Goal: Task Accomplishment & Management: Complete application form

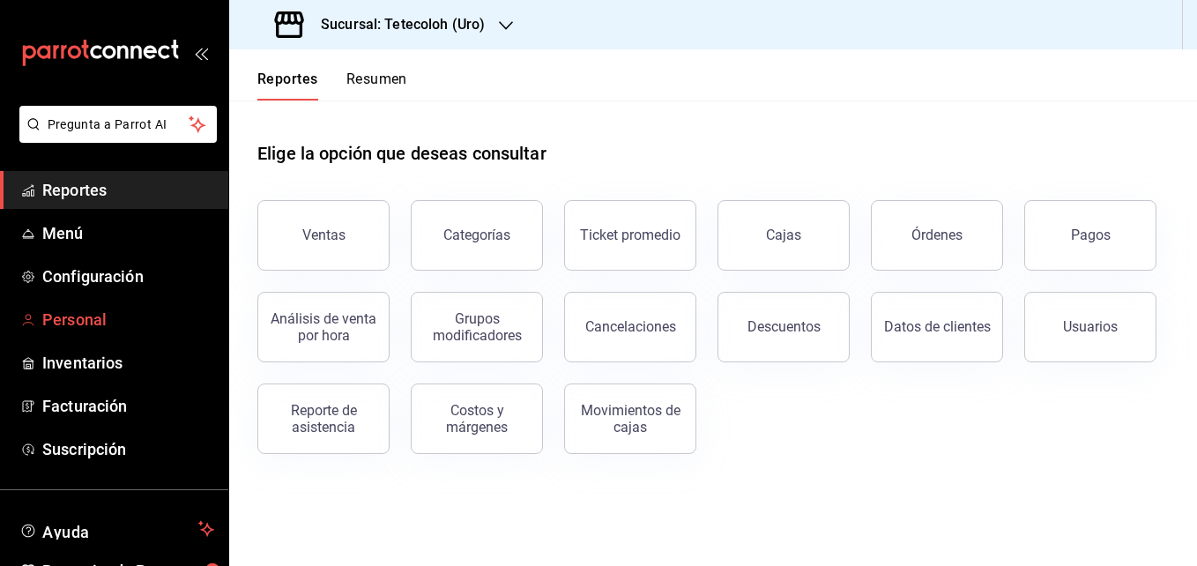
click at [97, 322] on span "Personal" at bounding box center [128, 320] width 172 height 24
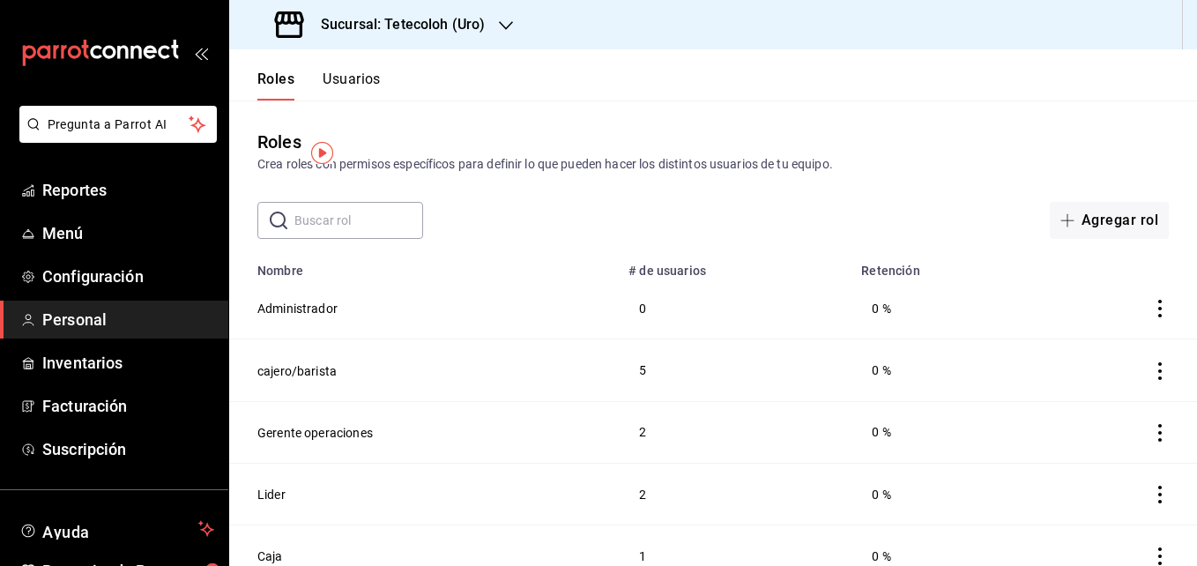
click at [797, 132] on div "Roles Crea roles con permisos específicos para definir lo que pueden hacer los …" at bounding box center [713, 151] width 968 height 45
click at [461, 13] on div "Sucursal: Tetecoloh (Uro)" at bounding box center [381, 24] width 277 height 49
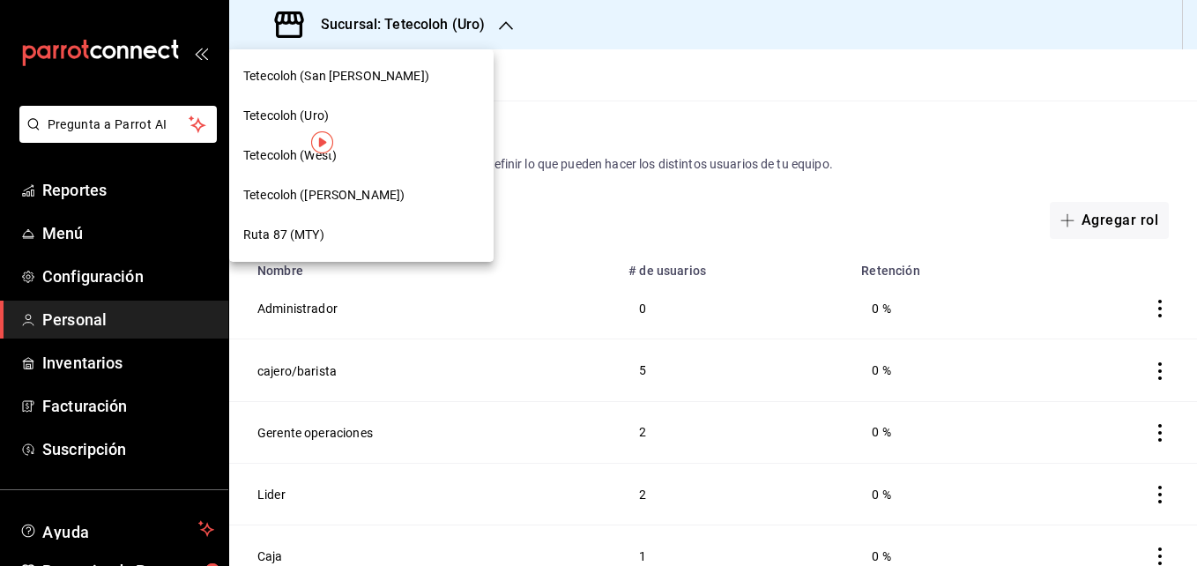
click at [391, 141] on div "Tetecoloh (West)" at bounding box center [361, 156] width 264 height 40
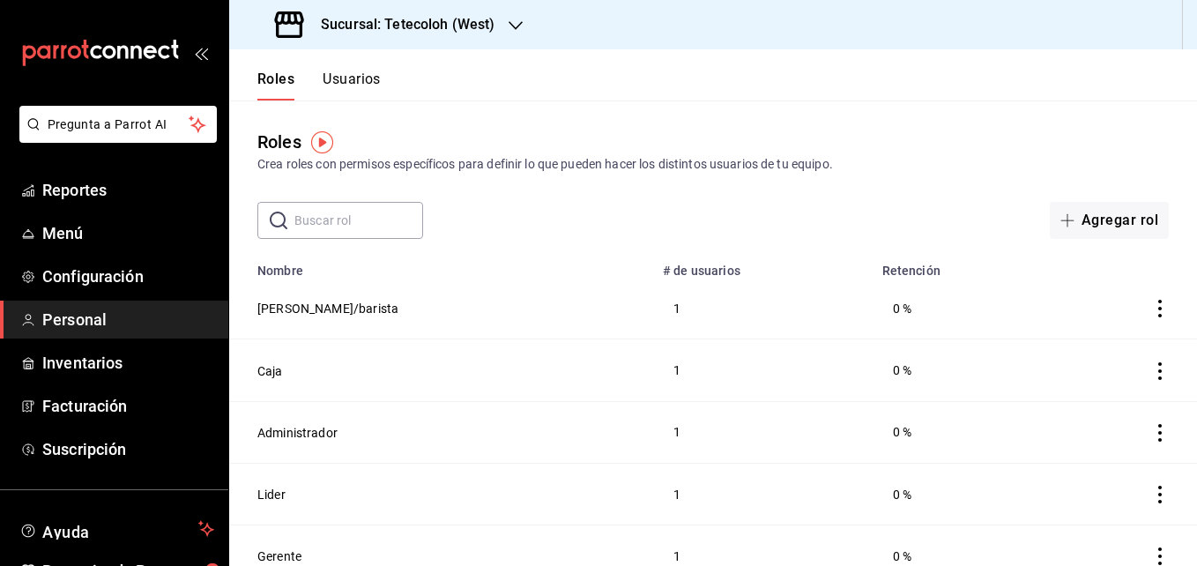
click at [443, 18] on h3 "Sucursal: Tetecoloh (West)" at bounding box center [401, 24] width 188 height 21
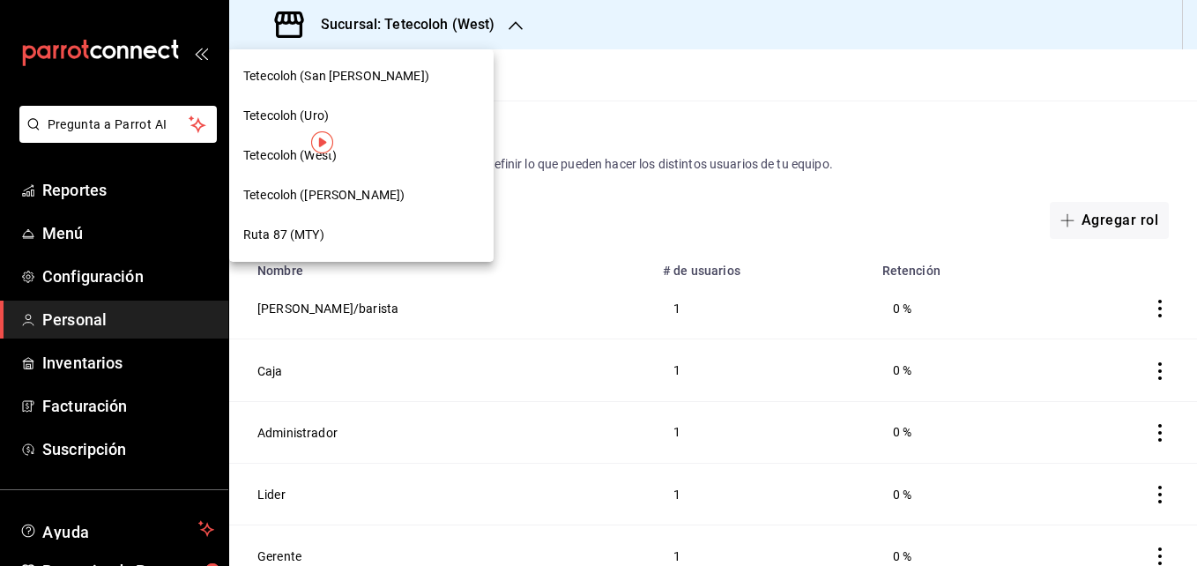
click at [388, 84] on div "Tetecoloh (San [PERSON_NAME])" at bounding box center [361, 76] width 236 height 19
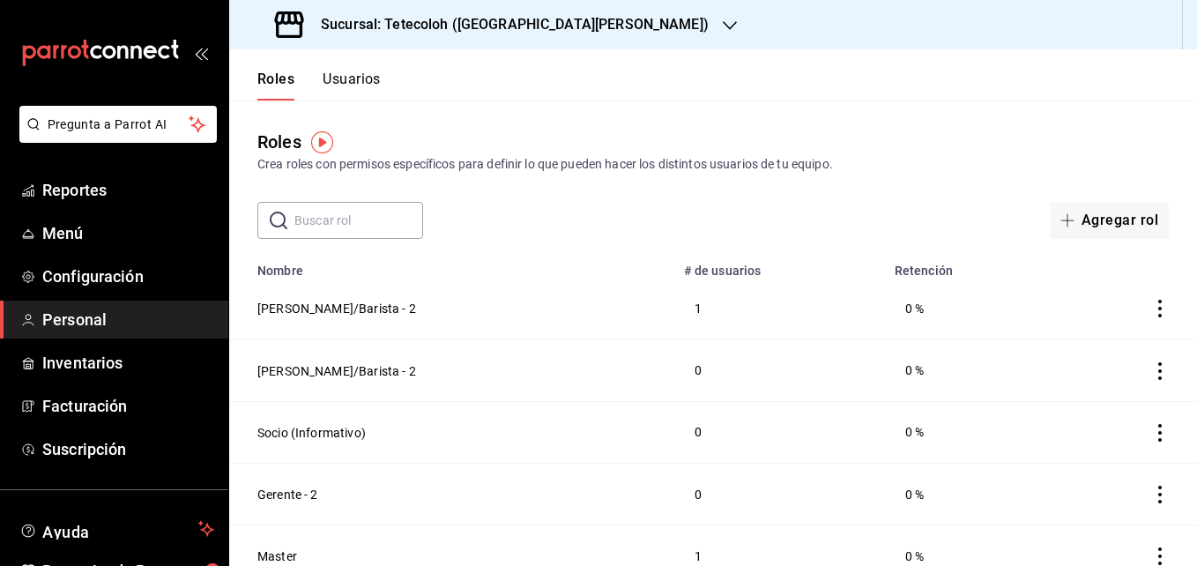
click at [334, 83] on button "Usuarios" at bounding box center [352, 86] width 58 height 30
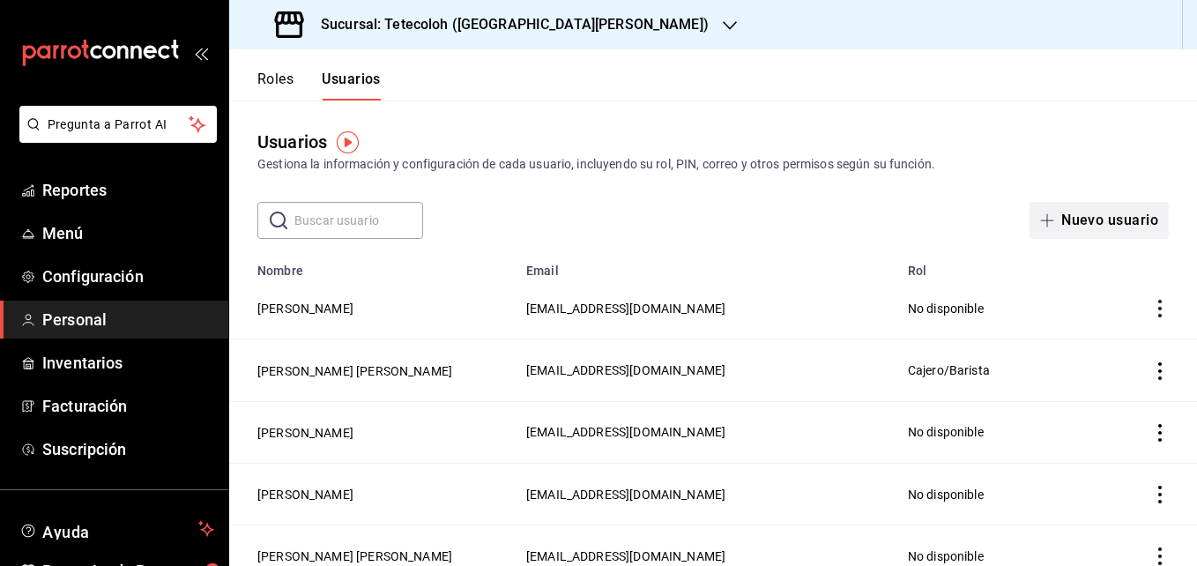
click at [1075, 223] on button "Nuevo usuario" at bounding box center [1098, 220] width 139 height 37
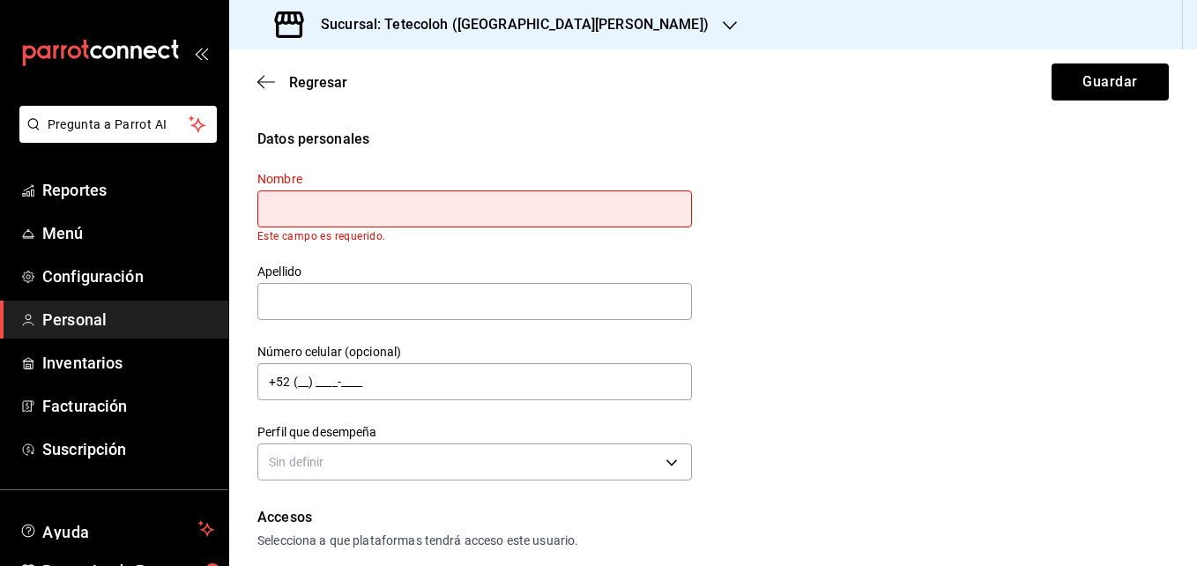
click at [568, 252] on div "Apellido" at bounding box center [464, 282] width 456 height 80
click at [576, 198] on input "text" at bounding box center [474, 208] width 435 height 37
type input "l"
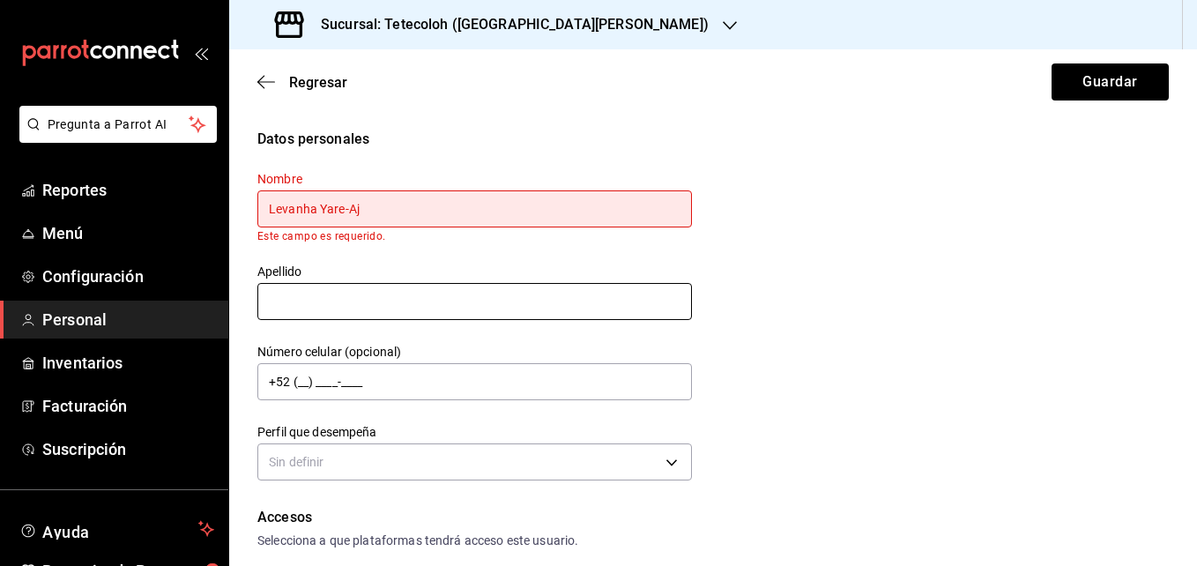
type input "Levanha Yare-Aj"
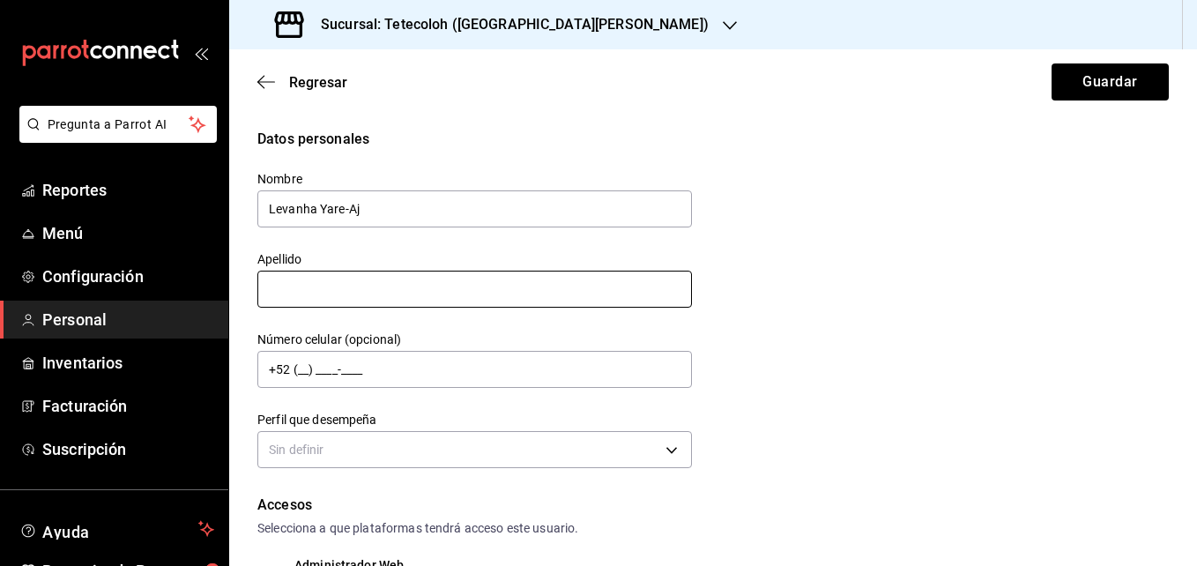
click at [360, 306] on input "text" at bounding box center [474, 289] width 435 height 37
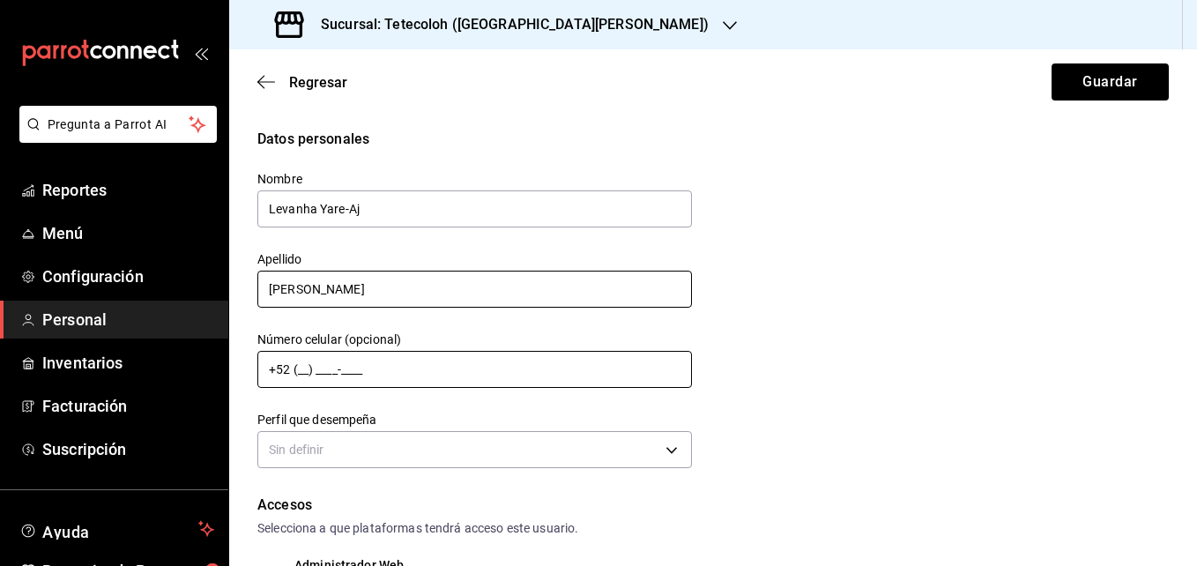
type input "[PERSON_NAME]"
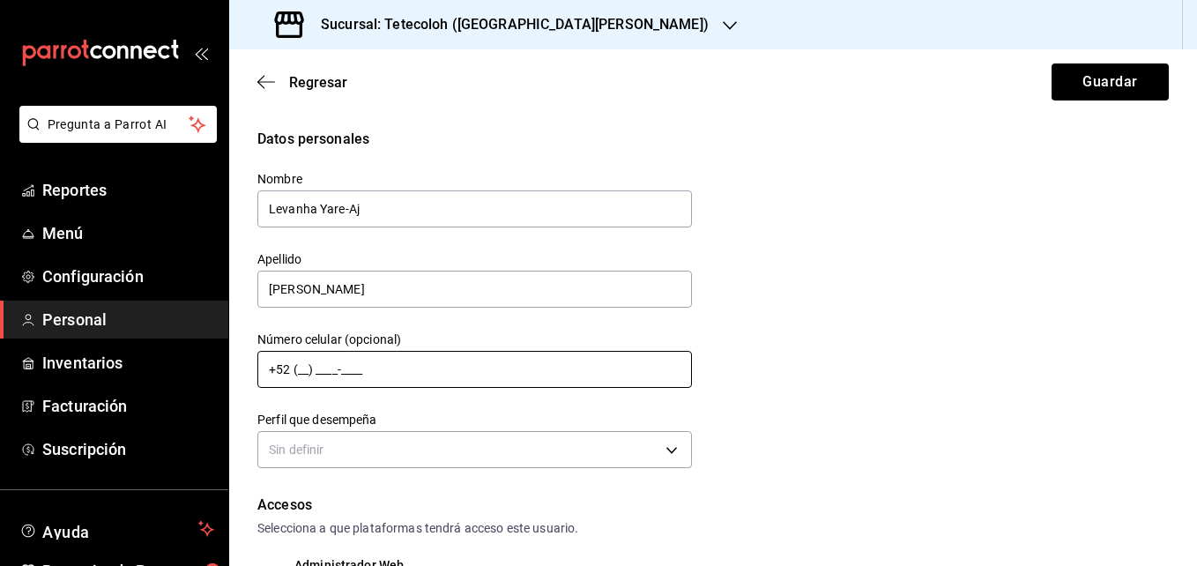
click at [298, 367] on input "+52 (__) ____-____" at bounding box center [474, 369] width 435 height 37
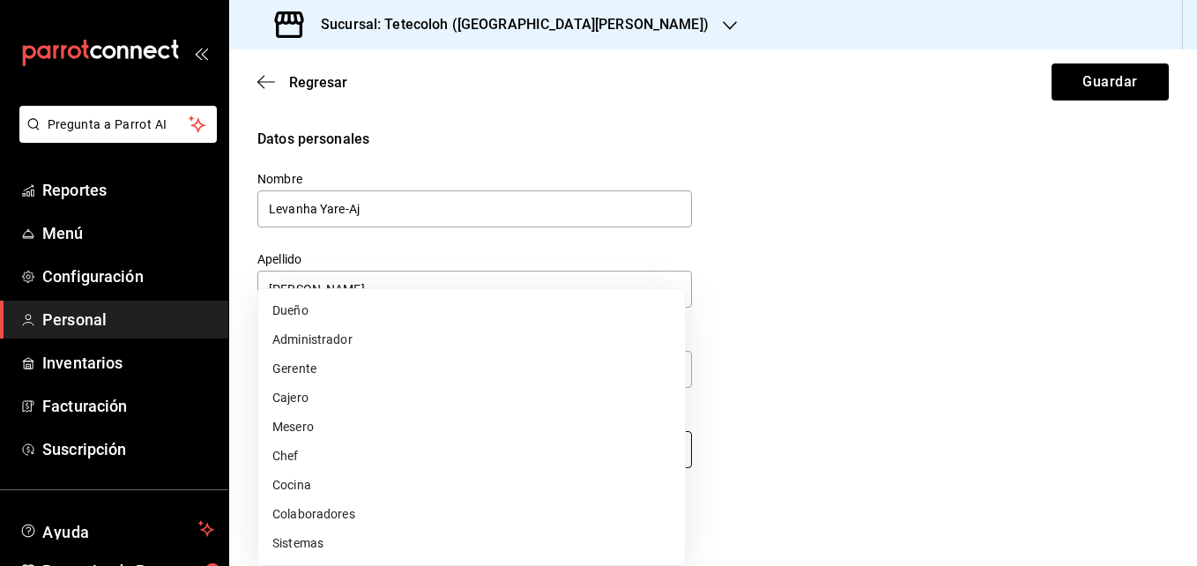
click at [418, 449] on body "Pregunta a Parrot AI Reportes Menú Configuración Personal Inventarios Facturaci…" at bounding box center [598, 283] width 1197 height 566
click at [386, 397] on li "Cajero" at bounding box center [471, 397] width 427 height 29
type input "CASHIER"
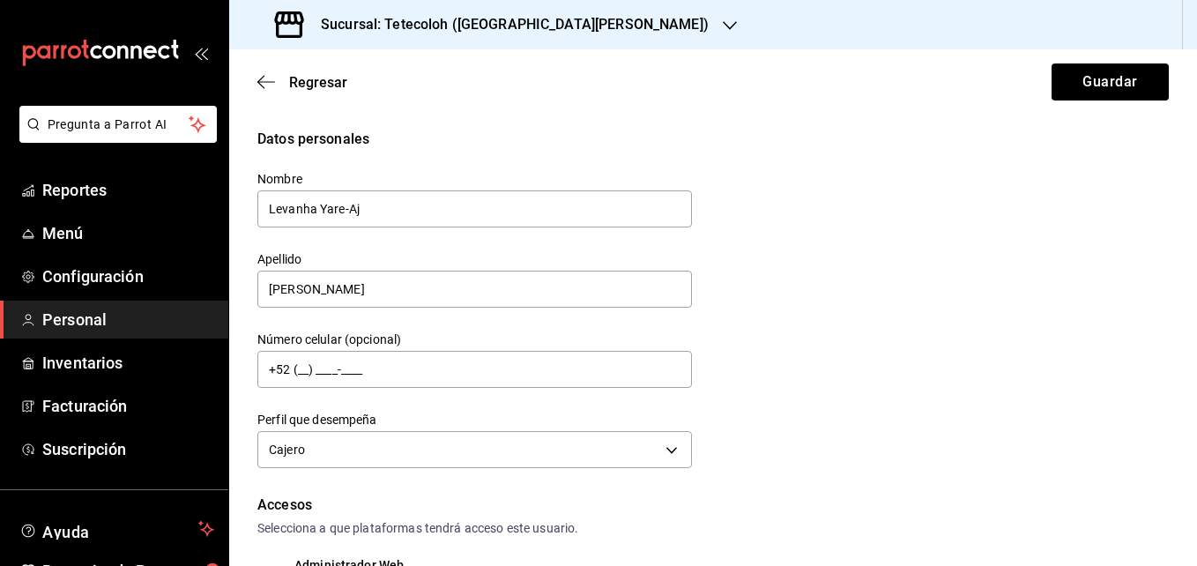
click at [852, 455] on div "Datos personales Nombre Levanha Yare-[PERSON_NAME] [PERSON_NAME] Número celular…" at bounding box center [712, 301] width 911 height 345
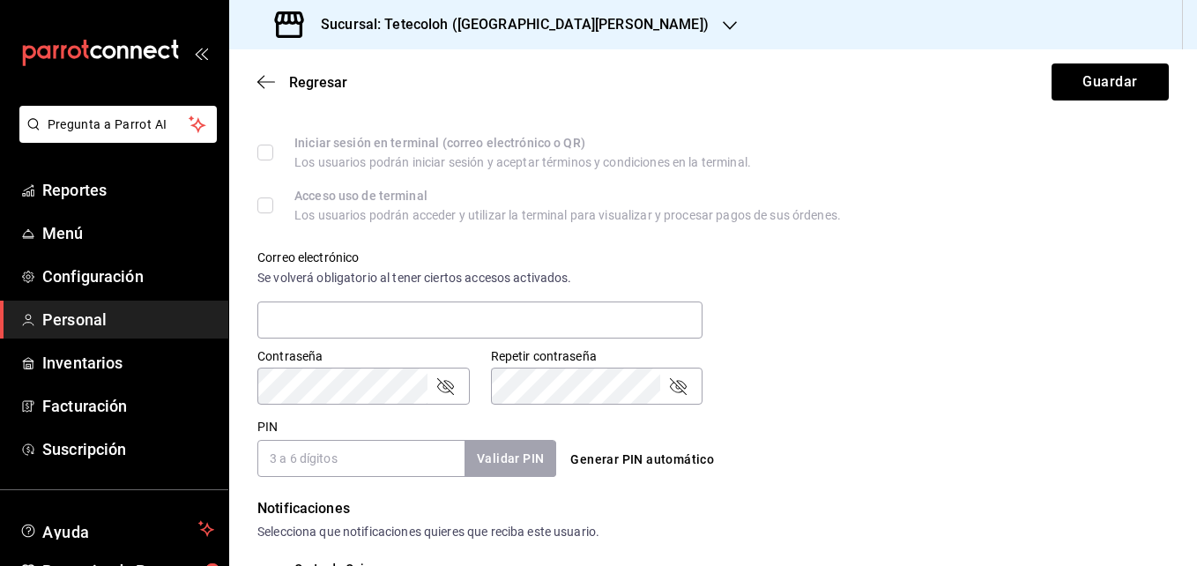
scroll to position [529, 0]
click at [673, 460] on button "Generar PIN automático" at bounding box center [642, 458] width 158 height 33
type input "4463"
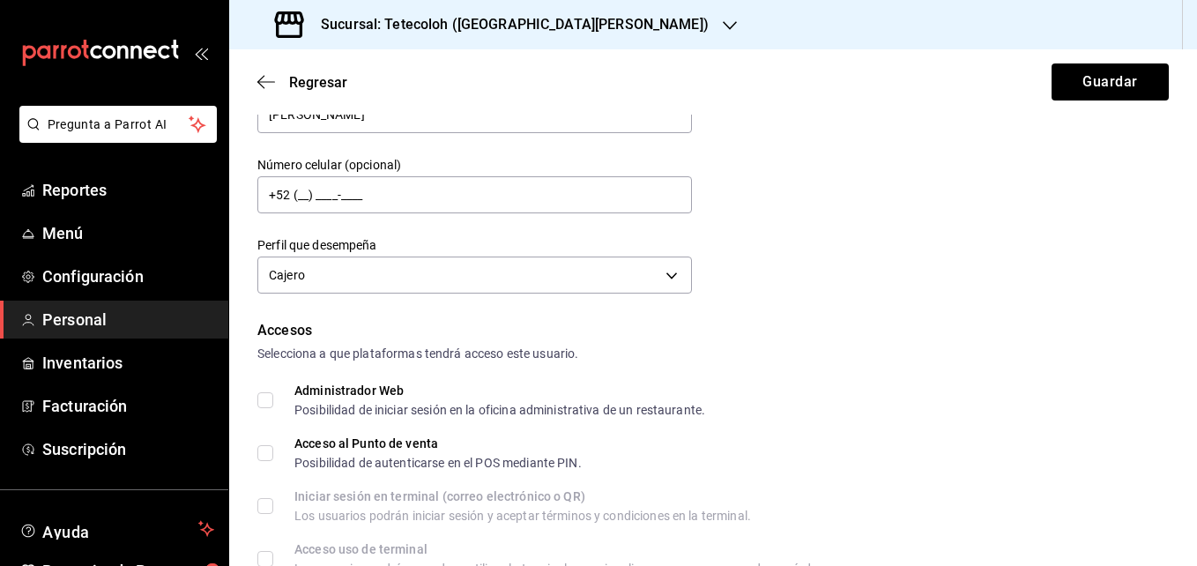
scroll to position [0, 0]
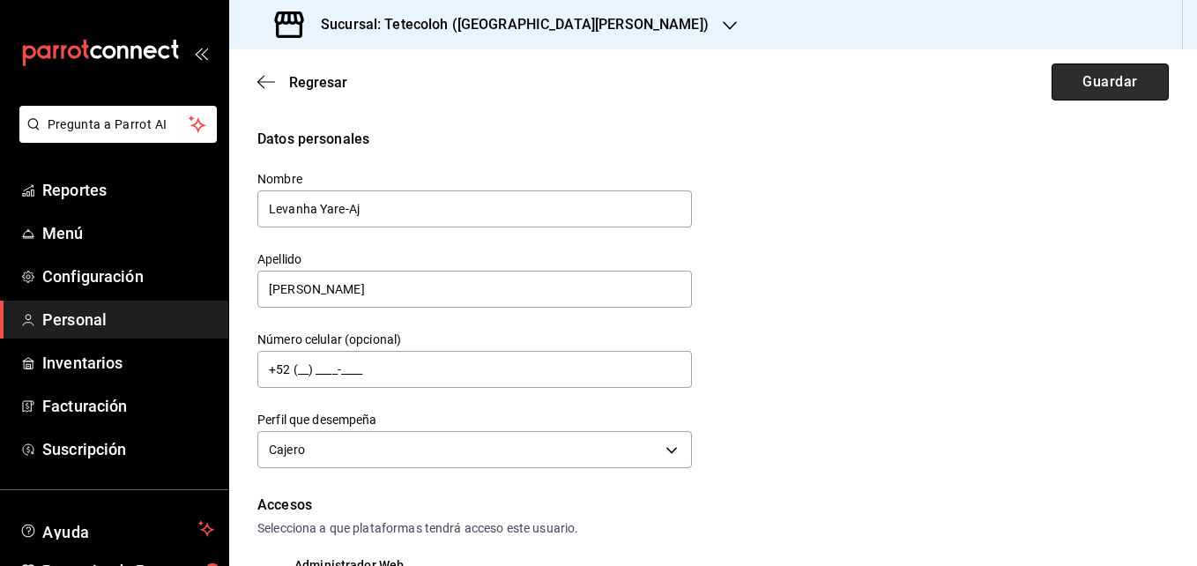
click at [1069, 71] on button "Guardar" at bounding box center [1109, 81] width 117 height 37
